Goal: Information Seeking & Learning: Learn about a topic

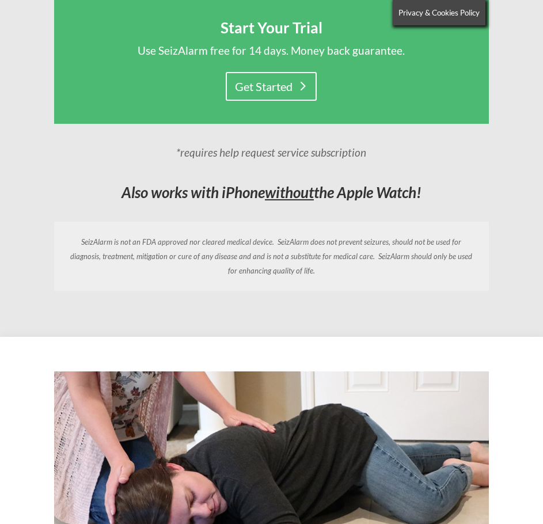
scroll to position [1754, 0]
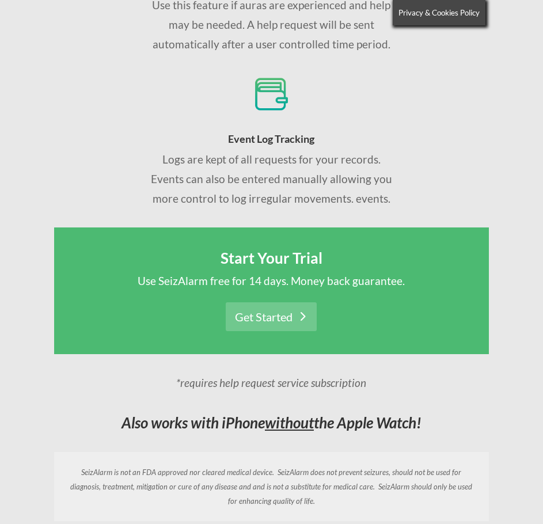
click at [298, 310] on link "Get Started" at bounding box center [271, 316] width 91 height 29
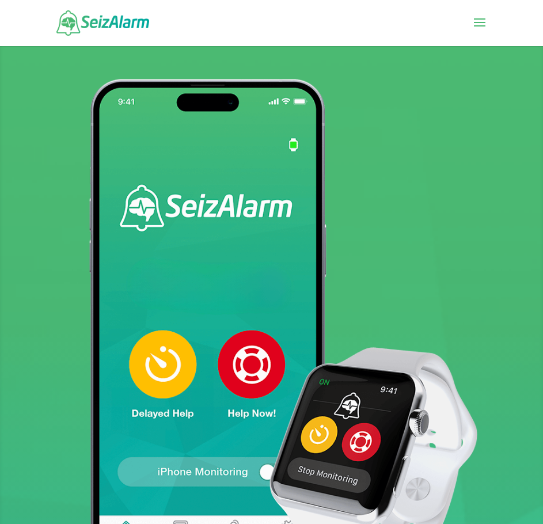
click at [480, 17] on span at bounding box center [480, 30] width 18 height 32
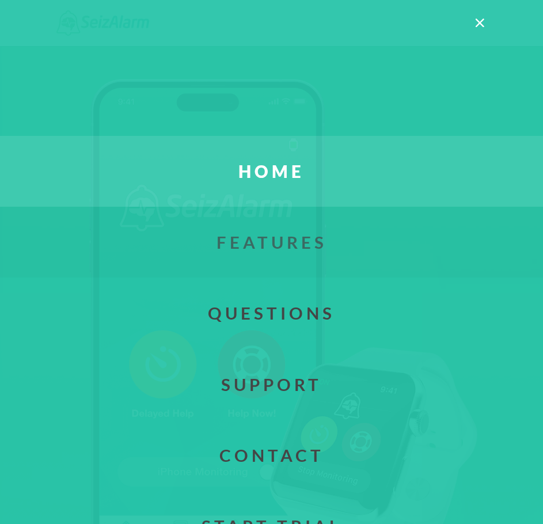
click at [291, 231] on link "Features" at bounding box center [272, 242] width 578 height 71
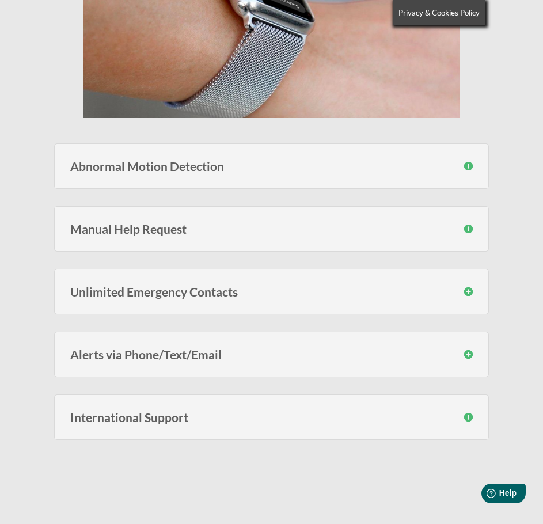
scroll to position [461, 0]
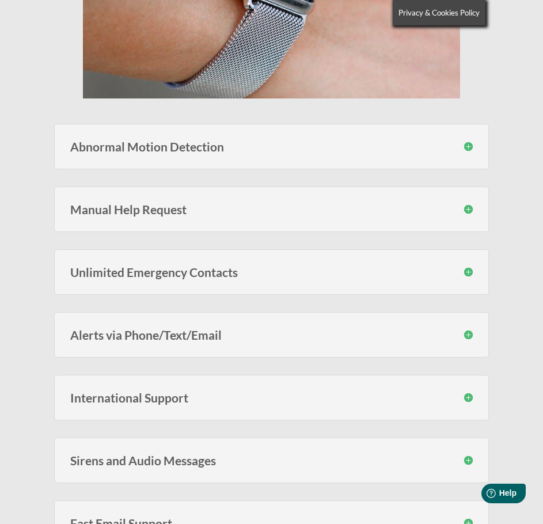
click at [452, 208] on h3 "Manual Help Request" at bounding box center [271, 209] width 402 height 12
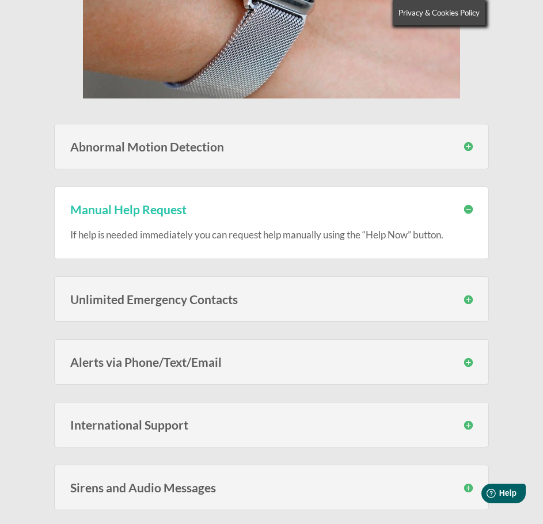
click at [460, 294] on h3 "Unlimited Emergency Contacts" at bounding box center [271, 299] width 402 height 12
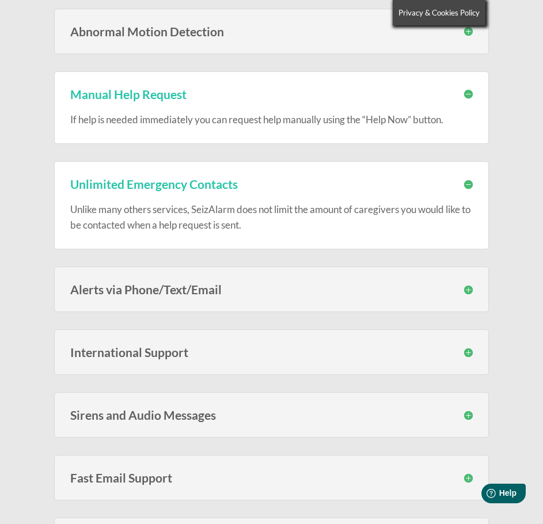
click at [458, 302] on div "Alerts via Phone/Text/Email You have the option to have your emergency contacts…" at bounding box center [271, 289] width 434 height 45
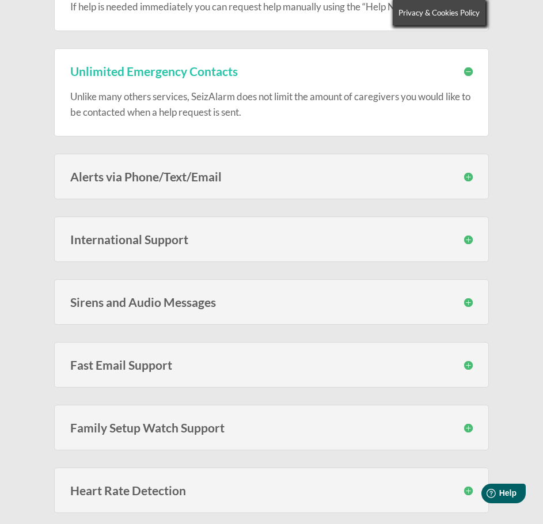
scroll to position [691, 0]
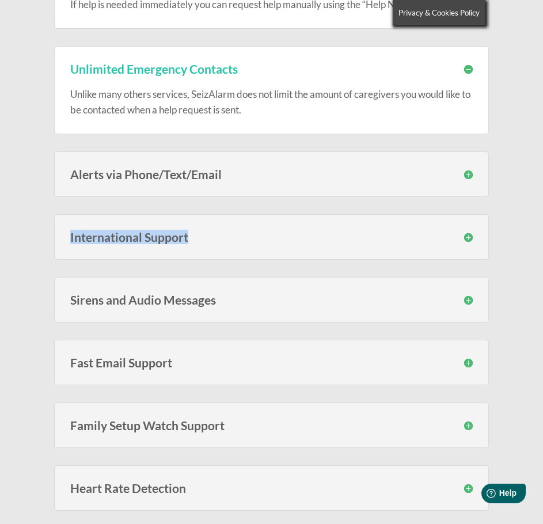
click at [472, 241] on div "International Support SeizAlarm can call and send text messages to phones in al…" at bounding box center [271, 236] width 434 height 45
click at [472, 241] on h3 "International Support" at bounding box center [271, 237] width 402 height 12
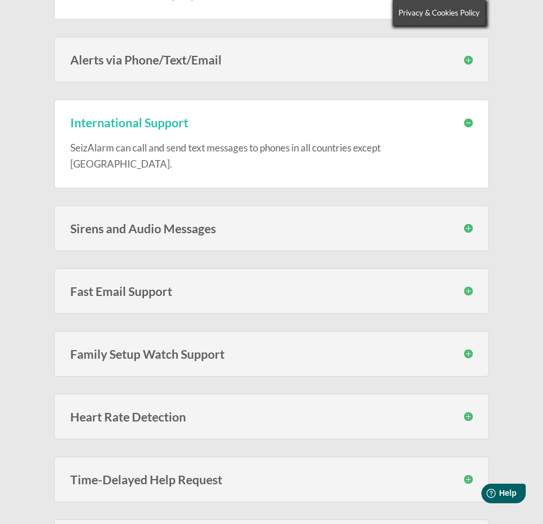
scroll to position [806, 0]
click at [467, 222] on h3 "Sirens and Audio Messages" at bounding box center [271, 228] width 402 height 12
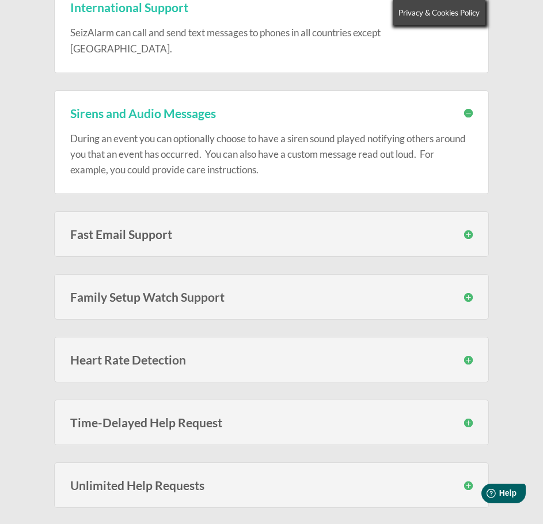
scroll to position [922, 0]
click at [463, 290] on h3 "Family Setup Watch Support" at bounding box center [271, 296] width 402 height 12
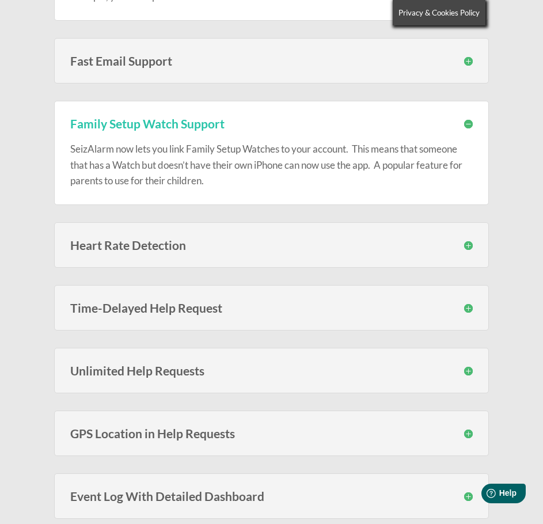
scroll to position [1152, 0]
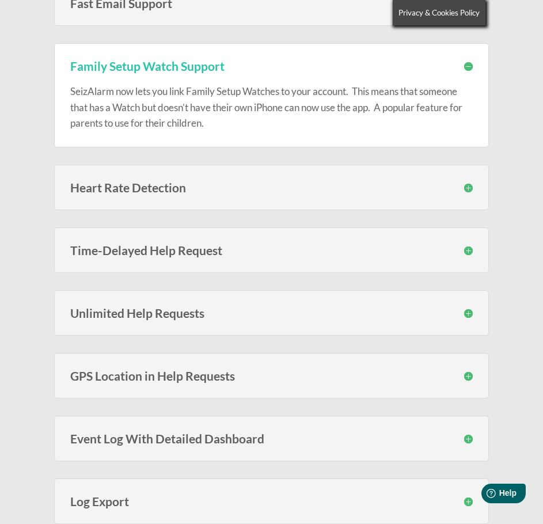
click at [467, 244] on h3 "Time-Delayed Help Request" at bounding box center [271, 250] width 402 height 12
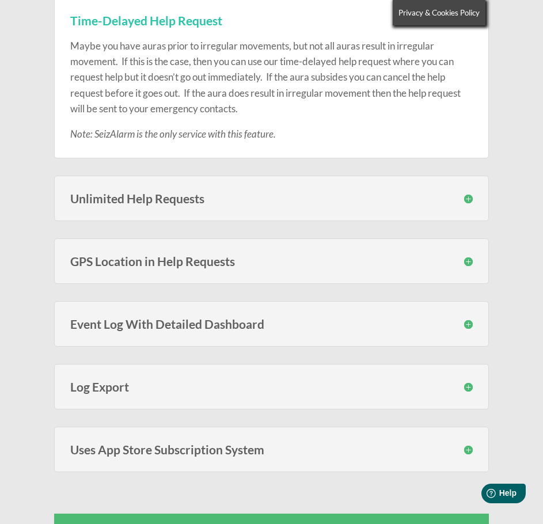
scroll to position [1382, 0]
click at [468, 176] on div "Unlimited Help Requests You are not limited to a fixed amount of help requests …" at bounding box center [271, 197] width 434 height 45
click at [472, 192] on h3 "Unlimited Help Requests" at bounding box center [271, 198] width 402 height 12
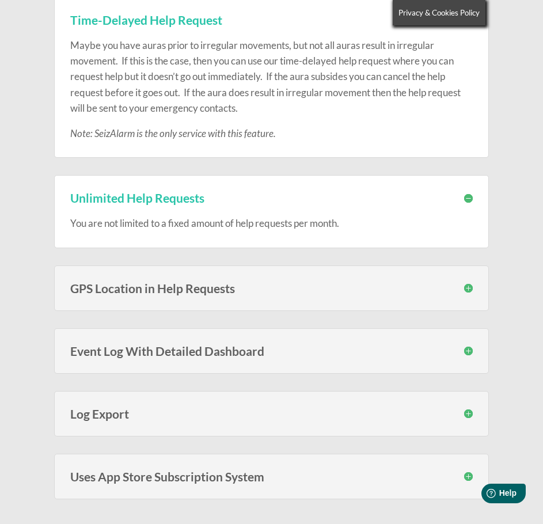
click at [467, 282] on h3 "GPS Location in Help Requests" at bounding box center [271, 288] width 402 height 12
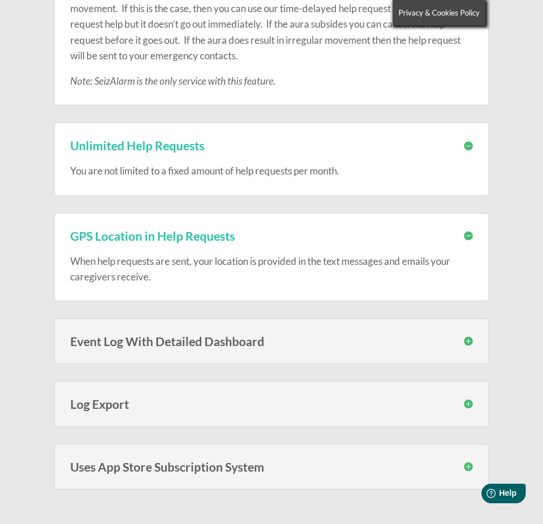
scroll to position [1440, 0]
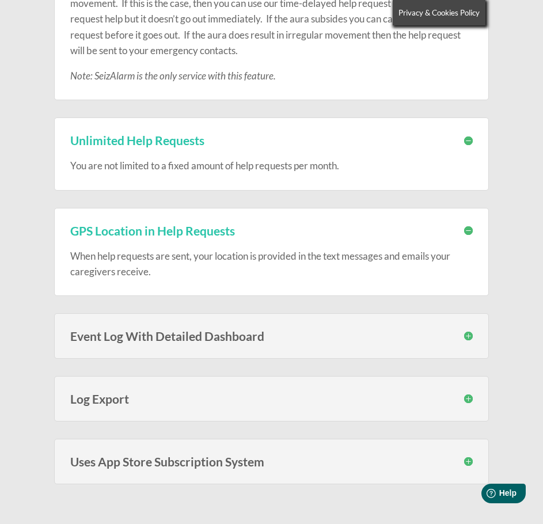
click at [462, 330] on h3 "Event Log With Detailed Dashboard" at bounding box center [271, 336] width 402 height 12
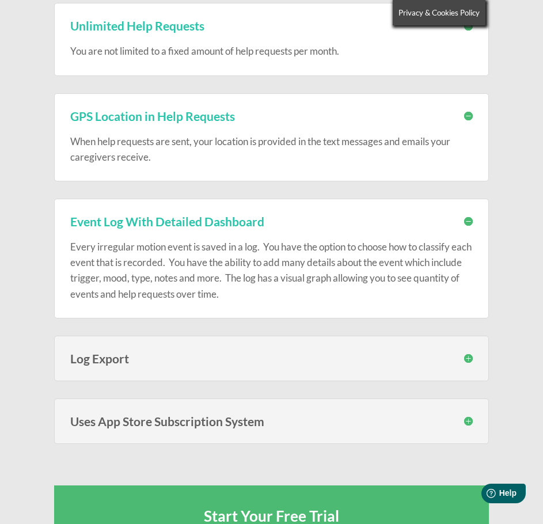
scroll to position [1555, 0]
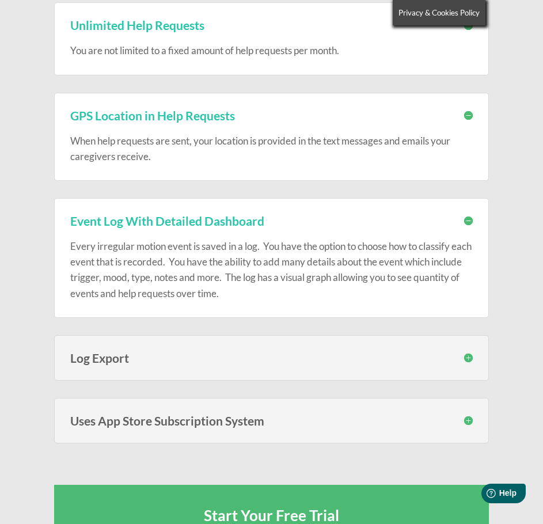
click at [471, 415] on h3 "Uses App Store Subscription System" at bounding box center [271, 421] width 402 height 12
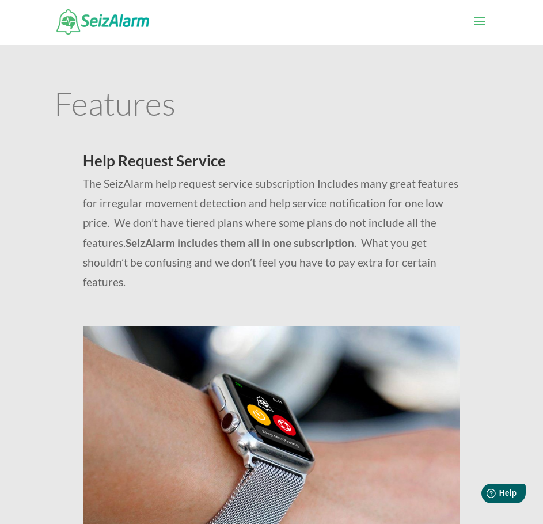
scroll to position [0, 0]
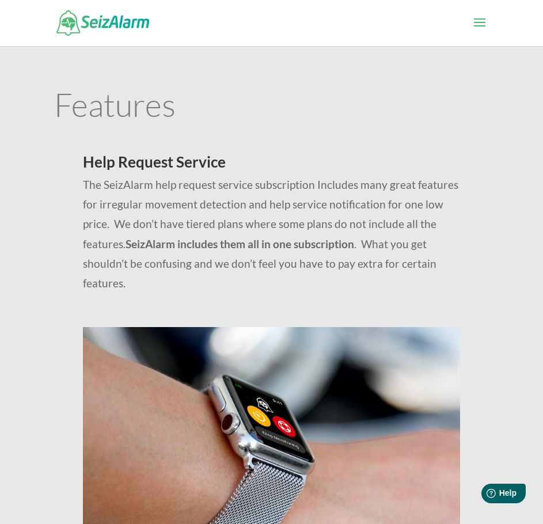
click at [486, 16] on span at bounding box center [480, 30] width 18 height 32
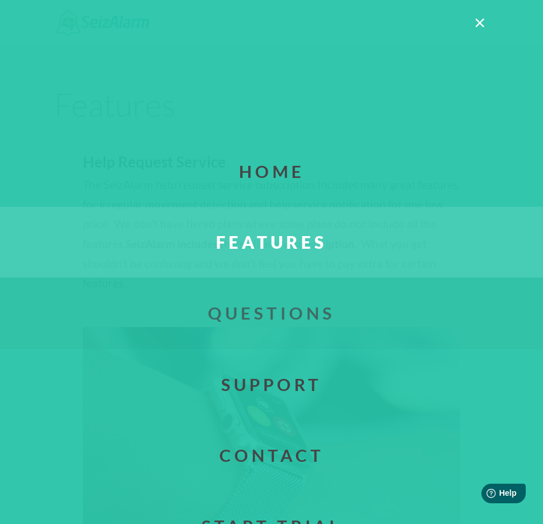
click at [295, 323] on link "Questions" at bounding box center [272, 313] width 578 height 71
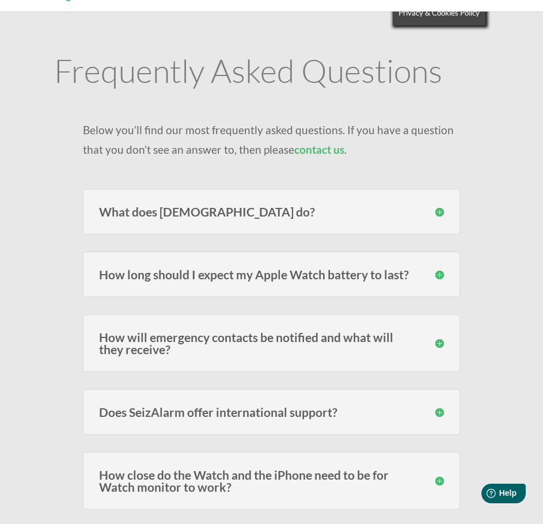
scroll to position [58, 0]
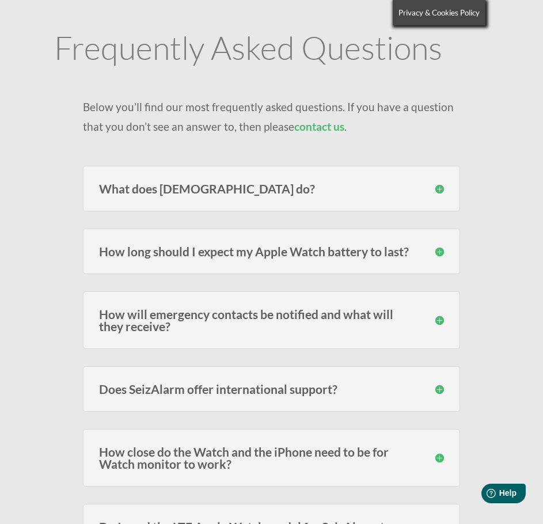
click at [318, 247] on h3 "How long should I expect my Apple Watch battery to last?" at bounding box center [271, 251] width 344 height 12
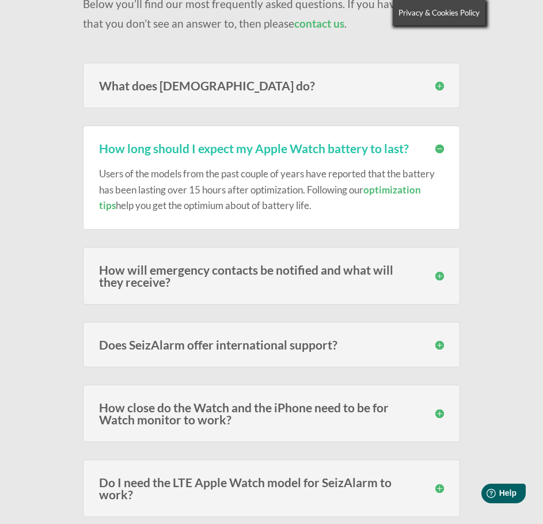
scroll to position [173, 0]
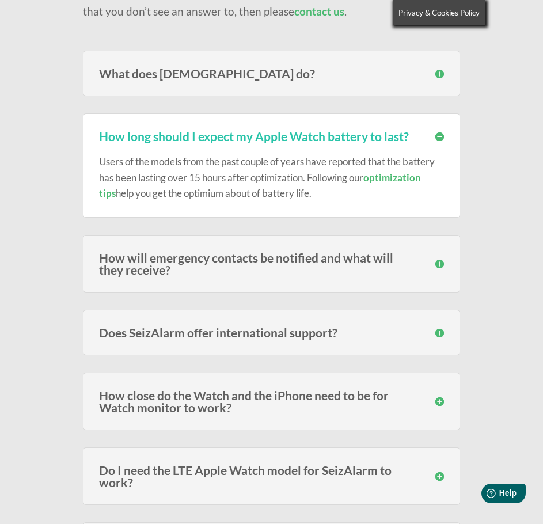
click at [351, 328] on h3 "Does SeizAlarm offer international support?" at bounding box center [271, 333] width 344 height 12
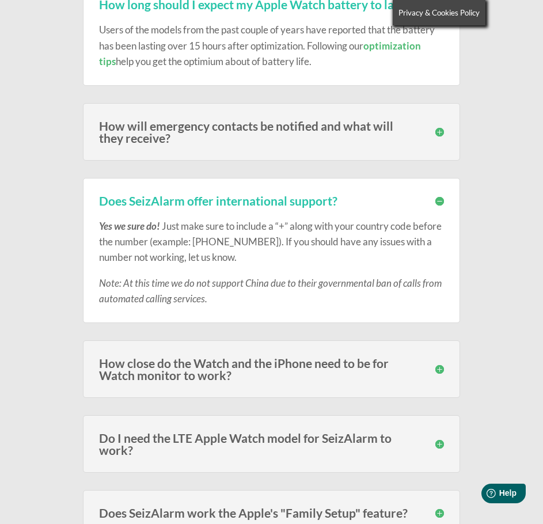
scroll to position [346, 0]
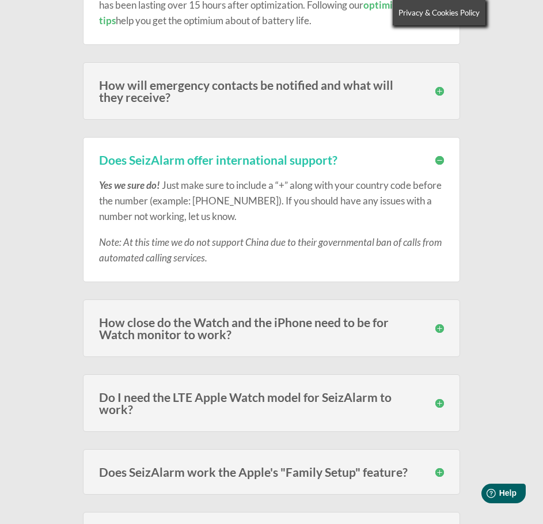
click at [371, 321] on h3 "How close do the Watch and the iPhone need to be for Watch monitor to work?" at bounding box center [271, 328] width 344 height 24
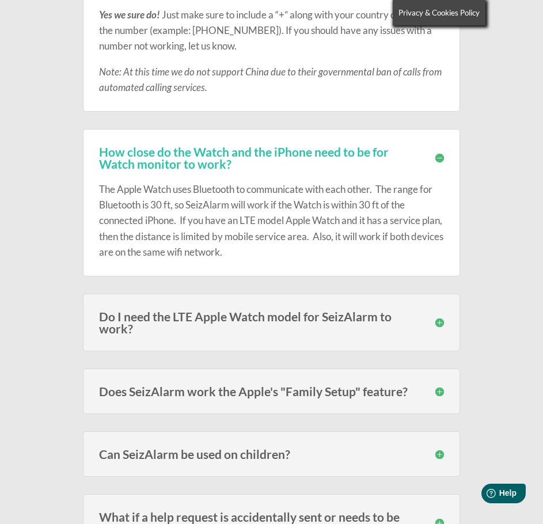
scroll to position [518, 0]
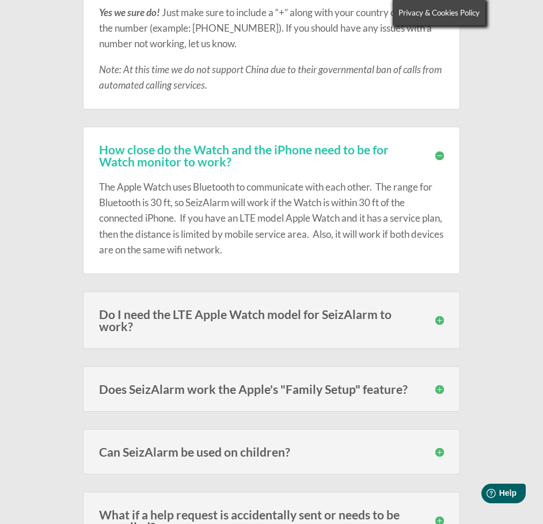
click at [389, 313] on h3 "Do I need the LTE Apple Watch model for SeizAlarm to work?" at bounding box center [271, 320] width 344 height 24
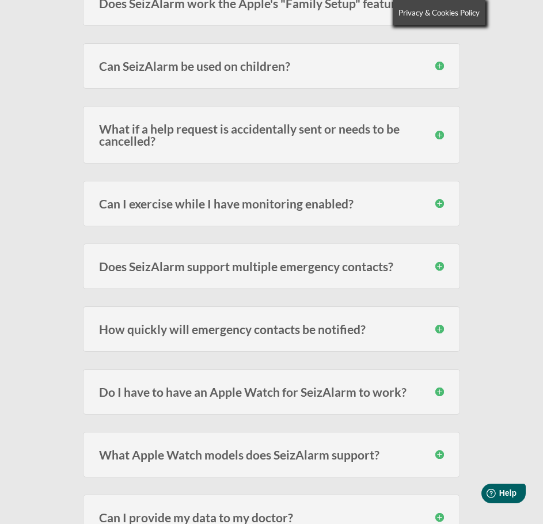
scroll to position [979, 0]
click at [432, 331] on h3 "How quickly will emergency contacts be notified?" at bounding box center [271, 329] width 344 height 12
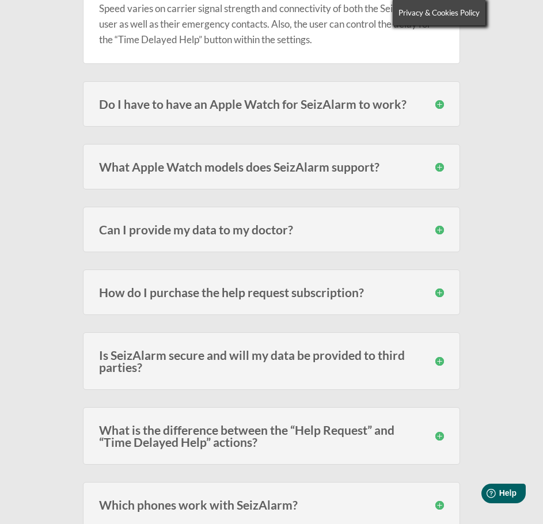
scroll to position [1382, 0]
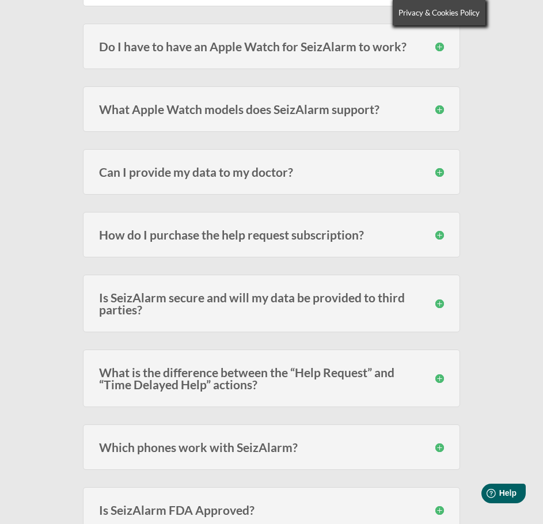
click at [433, 234] on h3 "How do I purchase the help request subscription?" at bounding box center [271, 235] width 344 height 12
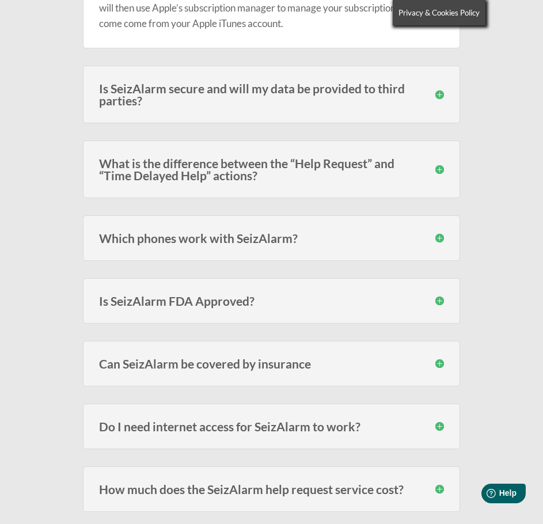
scroll to position [1728, 0]
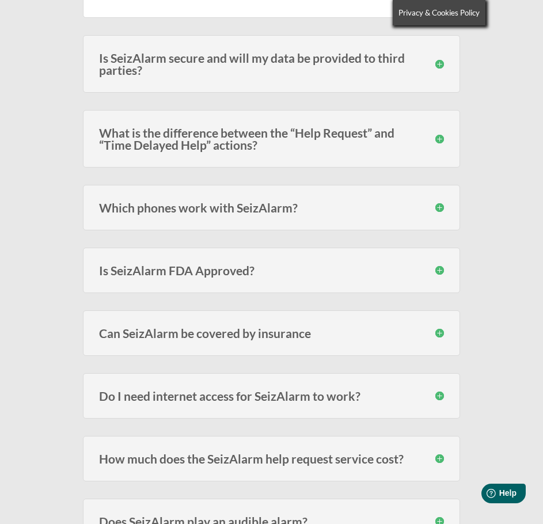
click at [422, 271] on h3 "Is SeizAlarm FDA Approved?" at bounding box center [271, 270] width 344 height 12
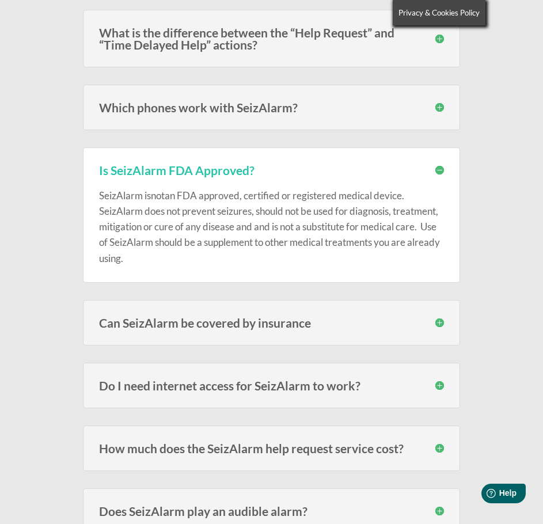
scroll to position [1843, 0]
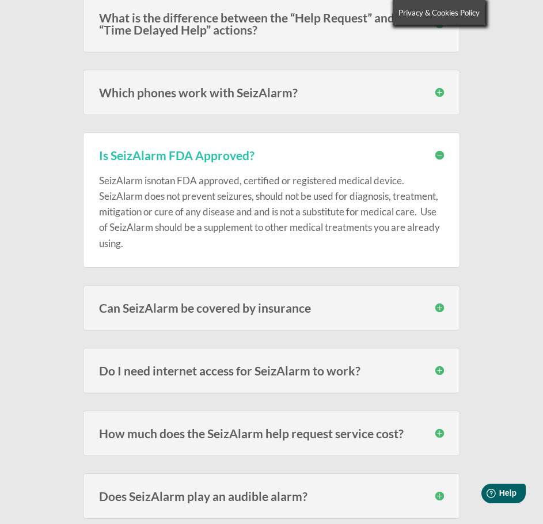
click at [427, 304] on h3 "Can SeizAlarm be covered by insurance" at bounding box center [271, 308] width 344 height 12
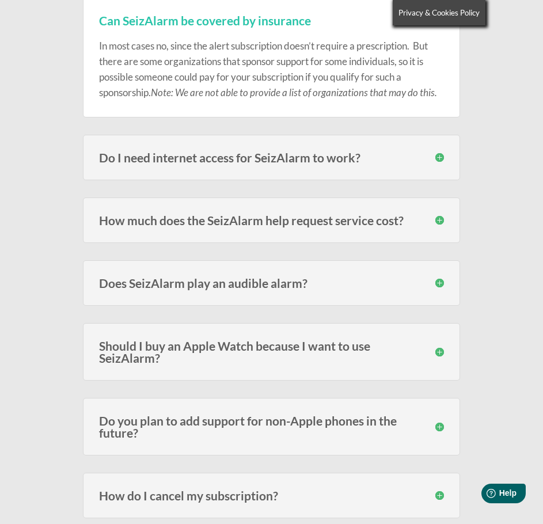
scroll to position [2131, 0]
click at [427, 153] on h3 "Do I need internet access for SeizAlarm to work?" at bounding box center [271, 157] width 344 height 12
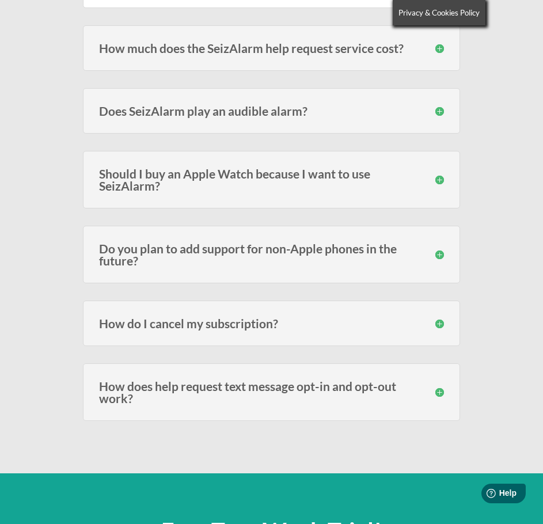
scroll to position [2361, 0]
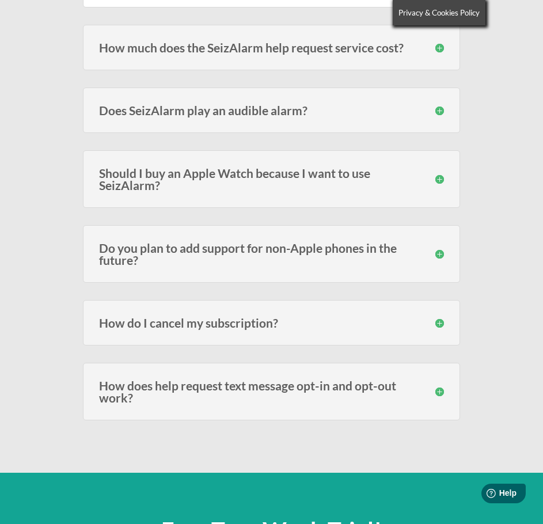
click at [362, 313] on div "How do I cancel my subscription? Since SeizAlarm use Apple’s built in subscript…" at bounding box center [271, 322] width 377 height 45
click at [435, 317] on h3 "How do I cancel my subscription?" at bounding box center [271, 323] width 344 height 12
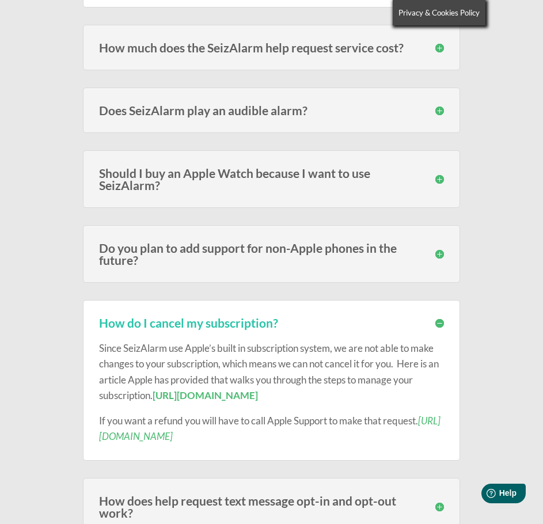
click at [434, 257] on h3 "Do you plan to add support for non-Apple phones in the future?" at bounding box center [271, 254] width 344 height 24
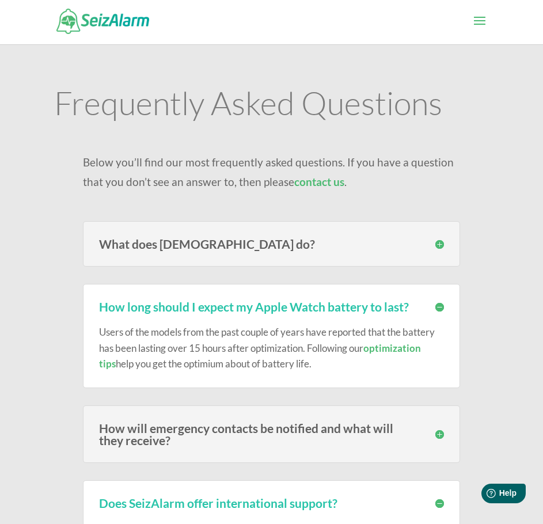
scroll to position [0, 0]
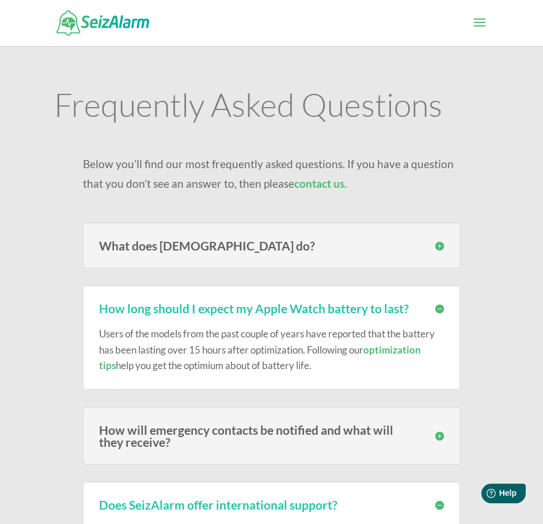
click at [113, 24] on img at bounding box center [102, 22] width 93 height 25
